Goal: Information Seeking & Learning: Find specific fact

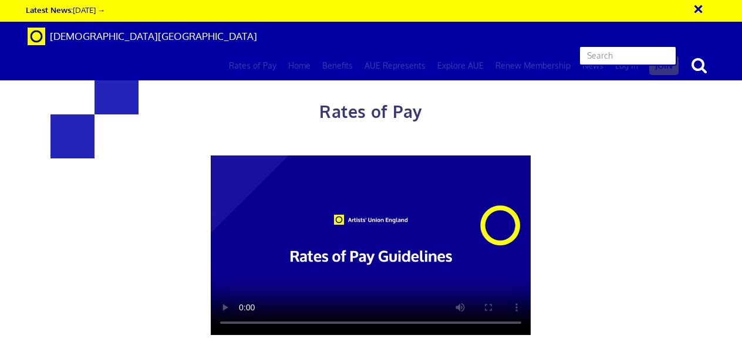
click at [628, 46] on input "text" at bounding box center [628, 56] width 98 height 20
type input "clothing manufacturer"
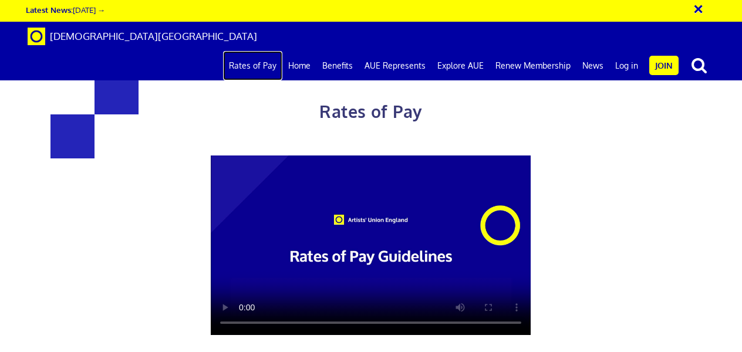
click at [263, 51] on link "Rates of Pay" at bounding box center [252, 65] width 59 height 29
